Goal: Navigation & Orientation: Find specific page/section

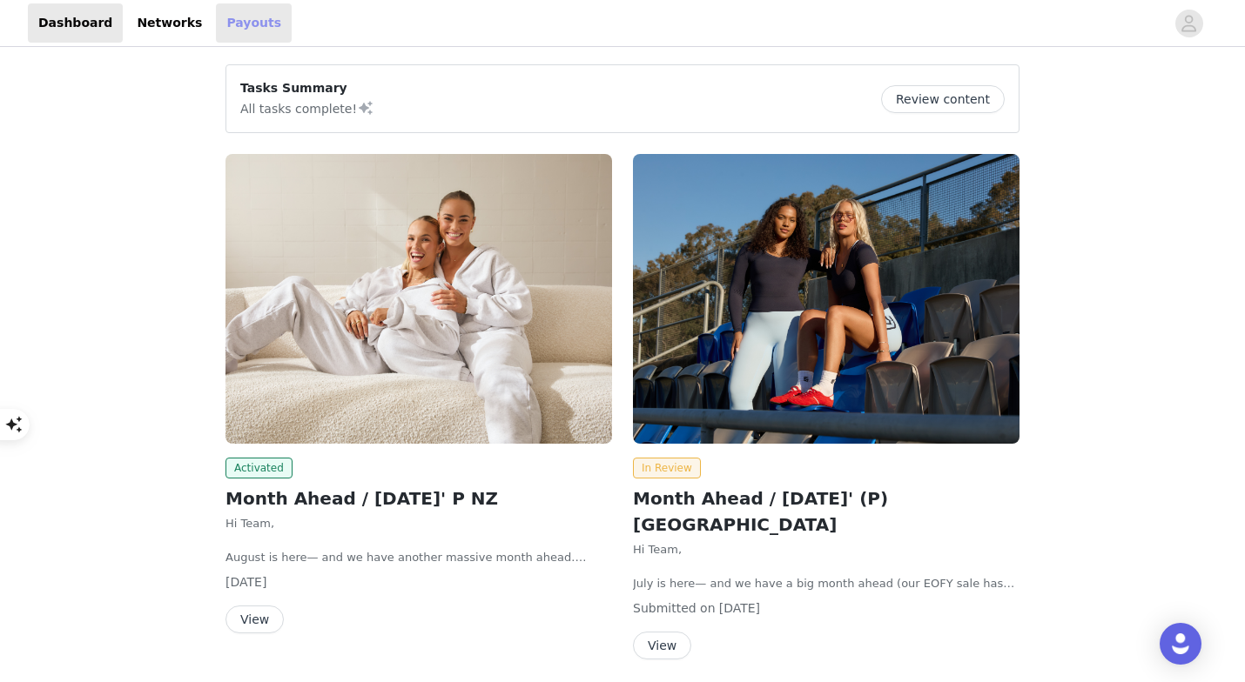
click at [249, 23] on link "Payouts" at bounding box center [254, 22] width 76 height 39
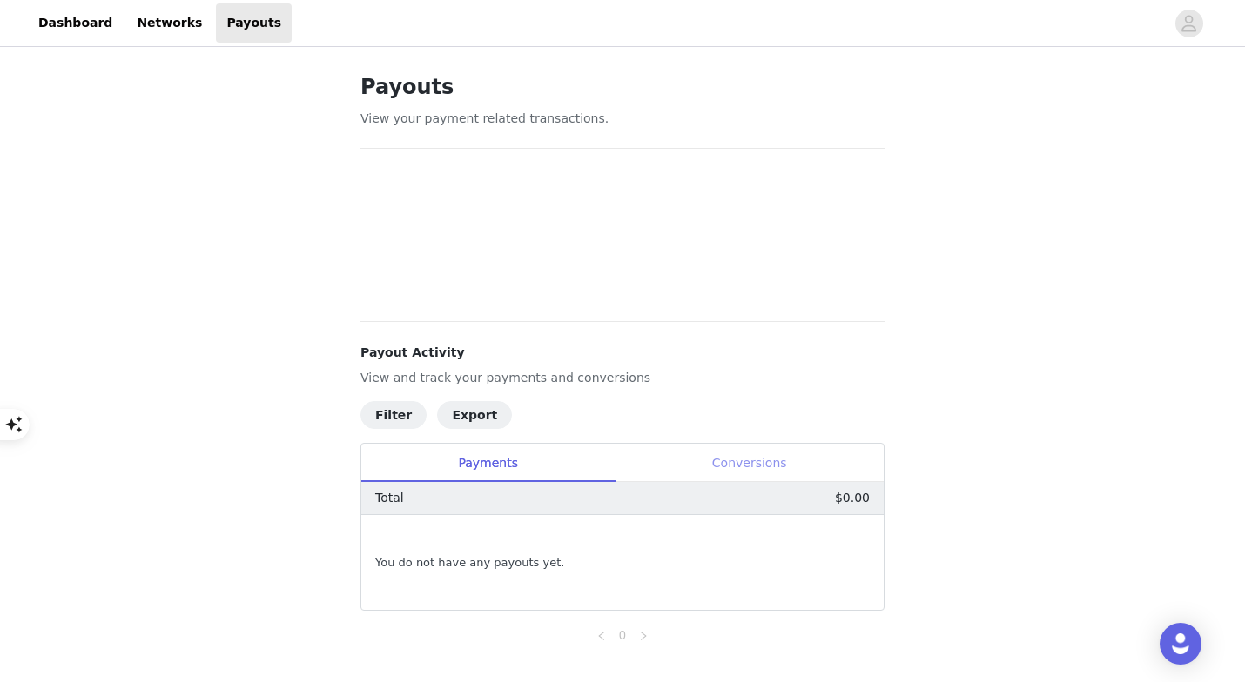
click at [722, 460] on div "Conversions" at bounding box center [748, 463] width 269 height 39
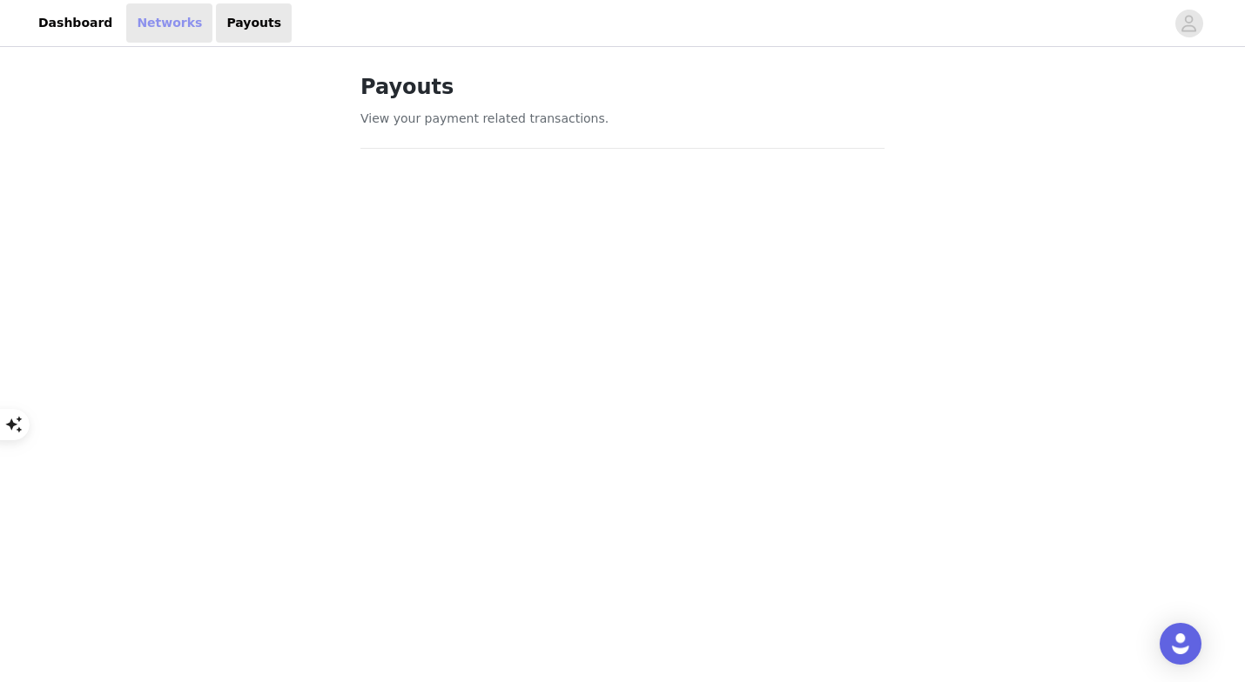
click at [164, 31] on link "Networks" at bounding box center [169, 22] width 86 height 39
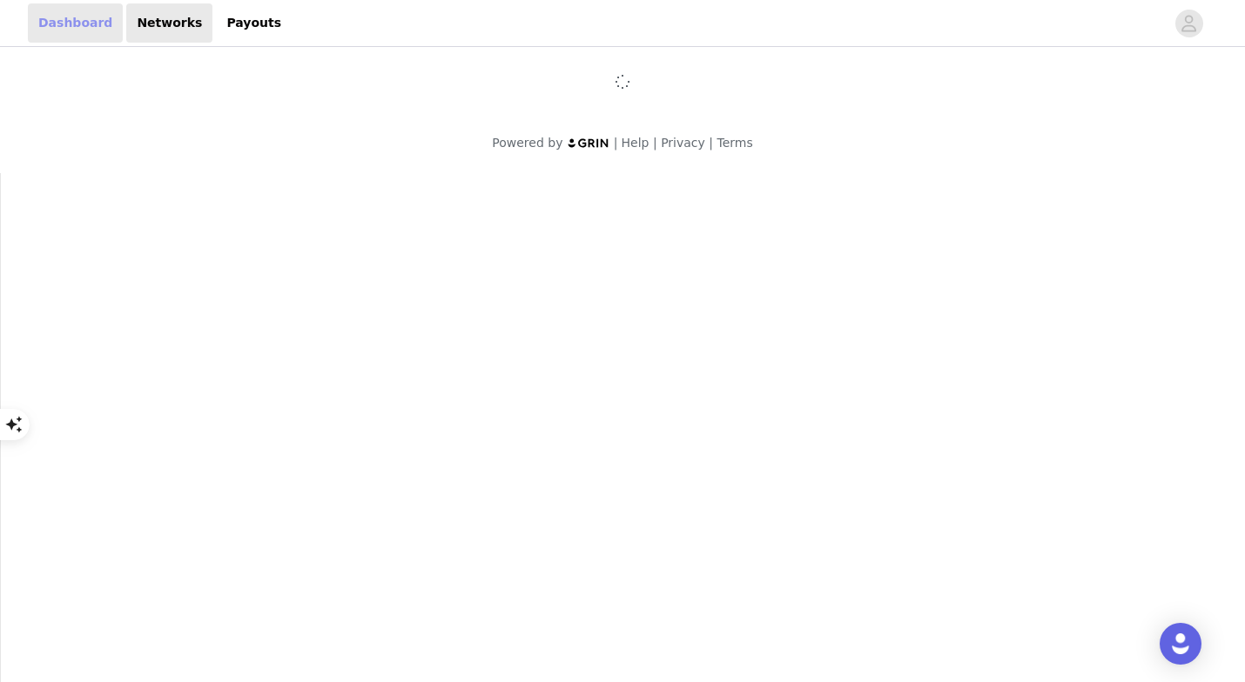
click at [64, 18] on link "Dashboard" at bounding box center [75, 22] width 95 height 39
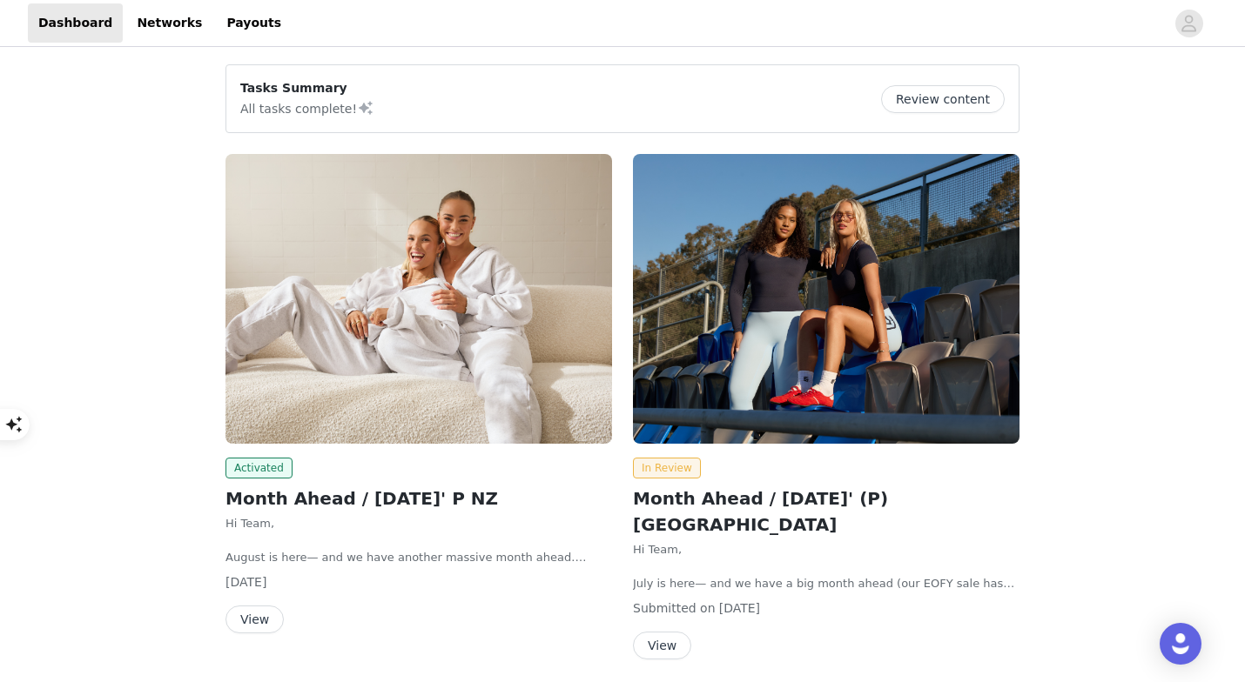
click at [908, 111] on button "Review content" at bounding box center [943, 99] width 124 height 28
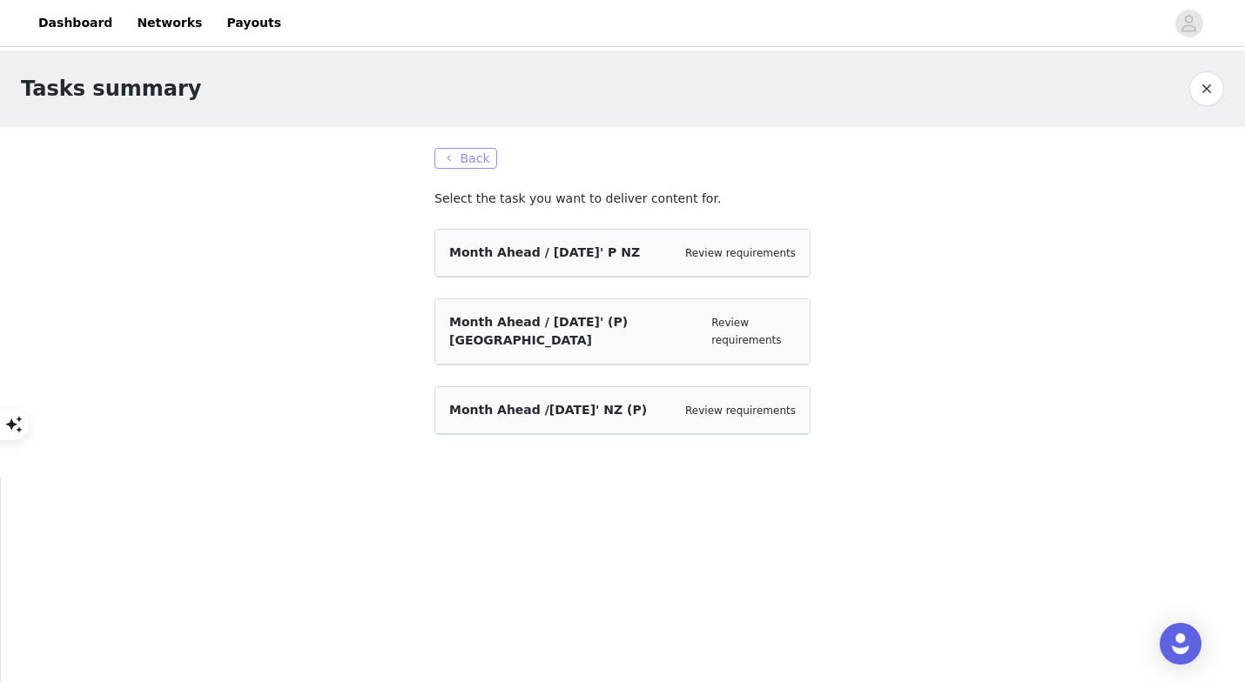
click at [462, 152] on button "Back" at bounding box center [465, 158] width 63 height 21
